Goal: Check status: Check status

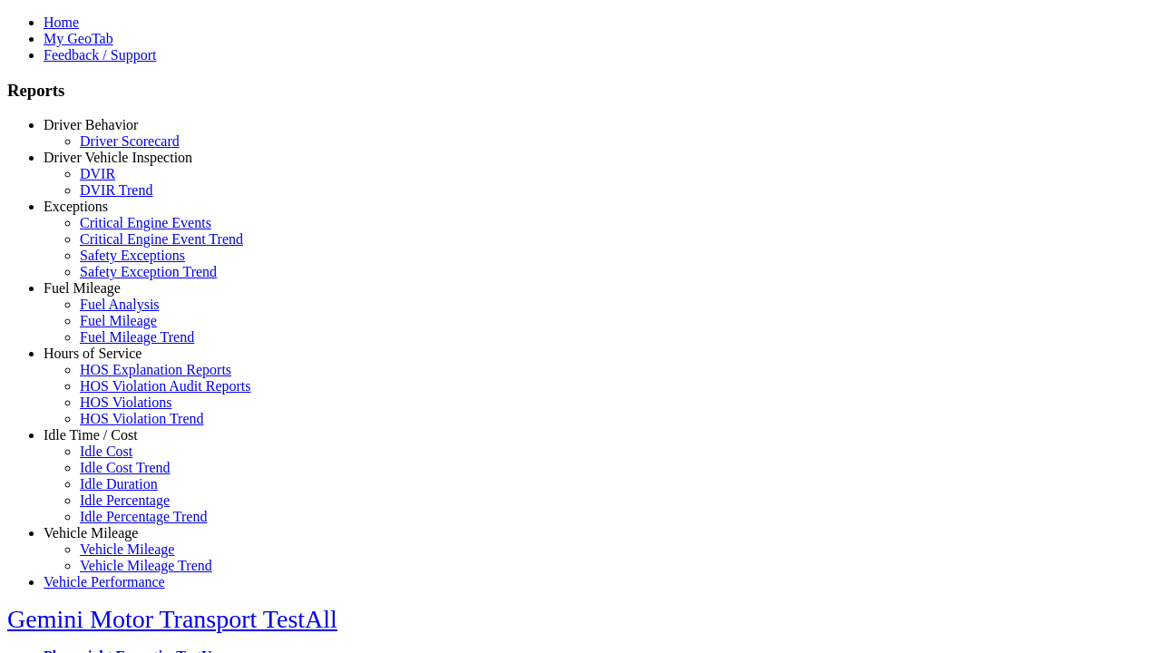
click at [104, 361] on link "Hours of Service" at bounding box center [93, 353] width 98 height 15
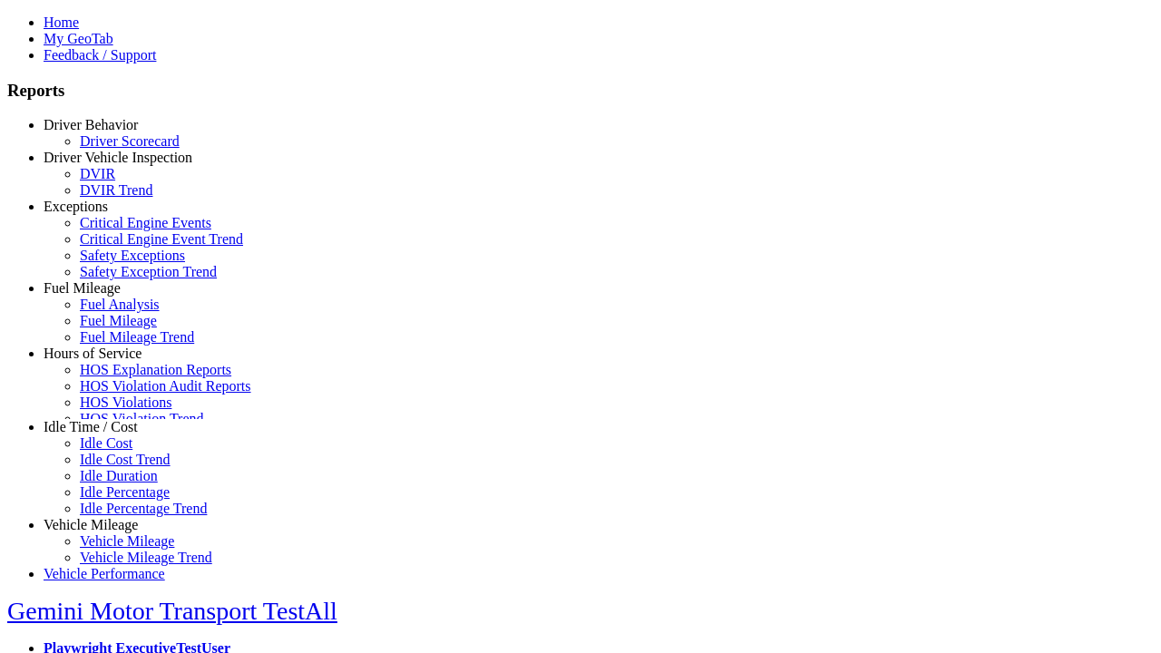
click at [118, 377] on link "HOS Explanation Reports" at bounding box center [155, 369] width 151 height 15
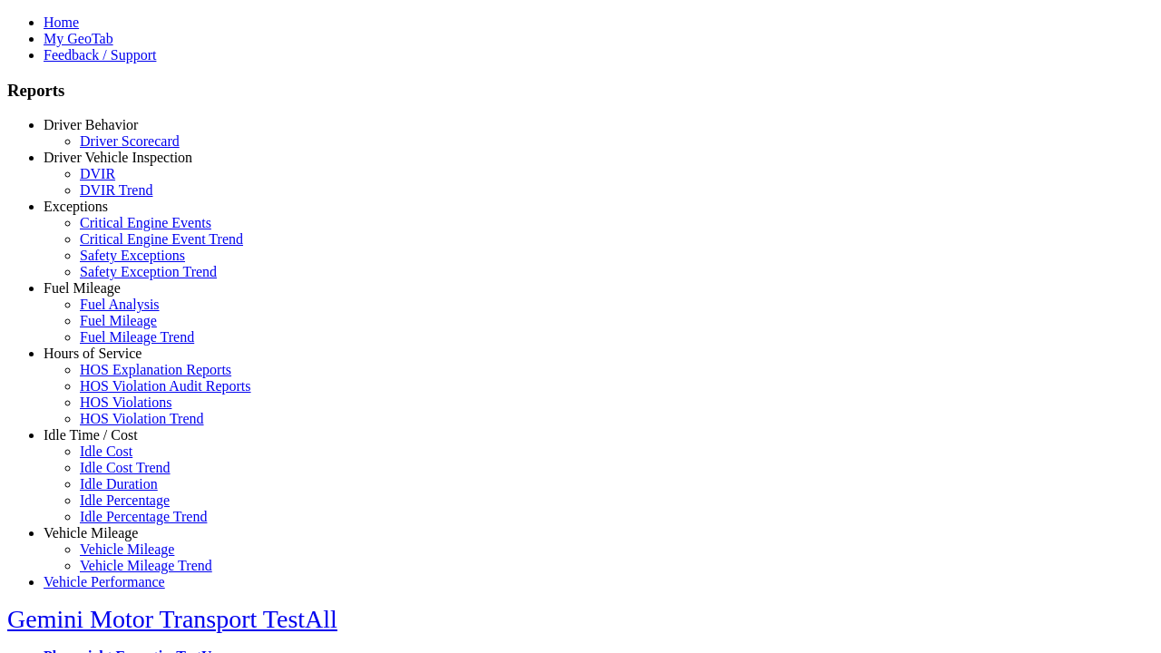
type input "**********"
type input "*********"
